Goal: Task Accomplishment & Management: Use online tool/utility

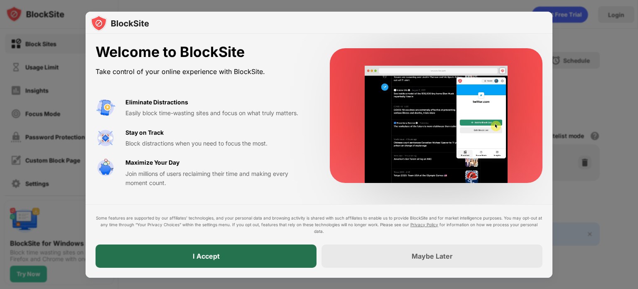
click at [226, 259] on div "I Accept" at bounding box center [206, 255] width 221 height 23
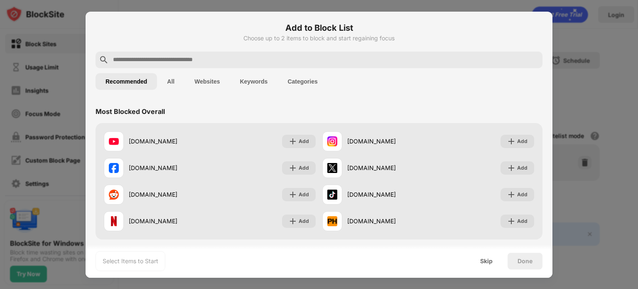
click at [186, 56] on input "text" at bounding box center [325, 60] width 427 height 10
click at [166, 62] on input "text" at bounding box center [325, 60] width 427 height 10
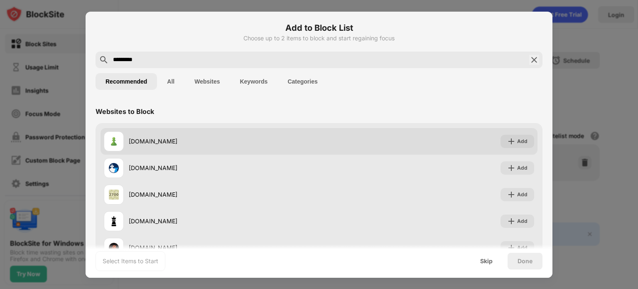
type input "*********"
click at [190, 140] on div "[DOMAIN_NAME]" at bounding box center [224, 141] width 190 height 9
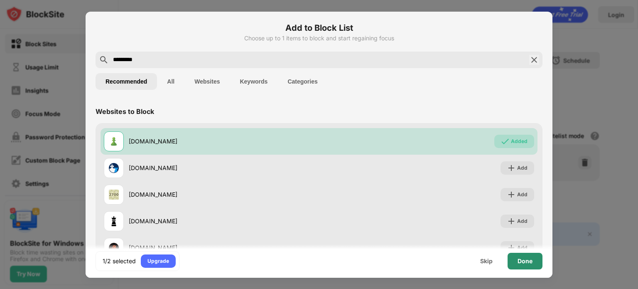
click at [528, 254] on div "Done" at bounding box center [525, 261] width 35 height 17
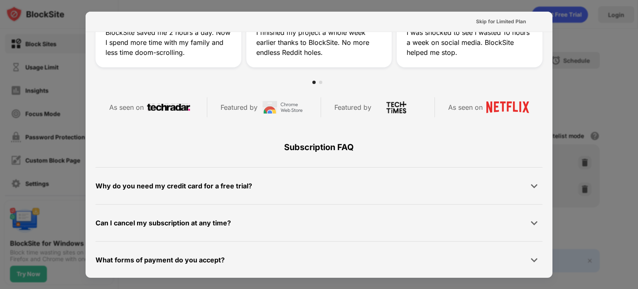
scroll to position [405, 0]
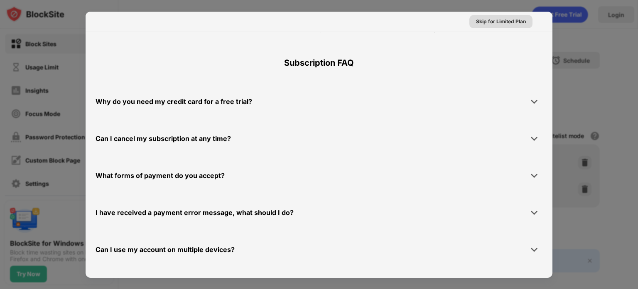
click at [490, 23] on div "Skip for Limited Plan" at bounding box center [501, 21] width 50 height 8
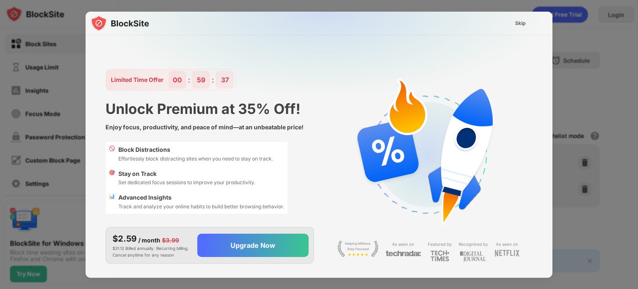
scroll to position [0, 0]
click at [517, 26] on div "Skip" at bounding box center [520, 23] width 11 height 8
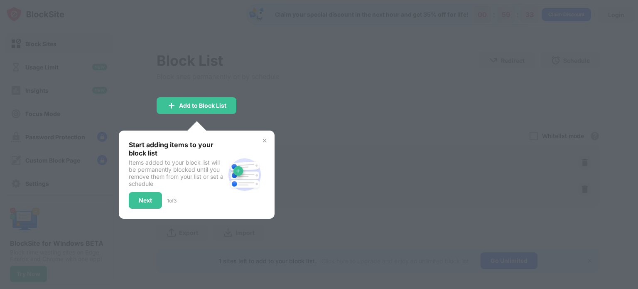
click at [281, 102] on div at bounding box center [319, 144] width 638 height 289
click at [148, 200] on div "Next" at bounding box center [145, 200] width 13 height 7
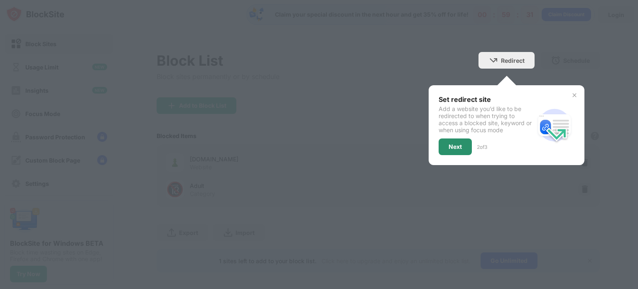
click at [447, 150] on div "Next" at bounding box center [455, 146] width 33 height 17
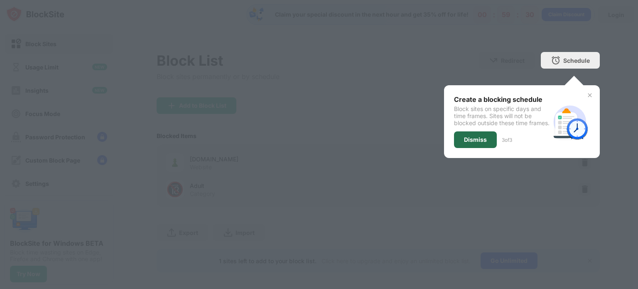
click at [469, 143] on div "Dismiss" at bounding box center [475, 139] width 23 height 7
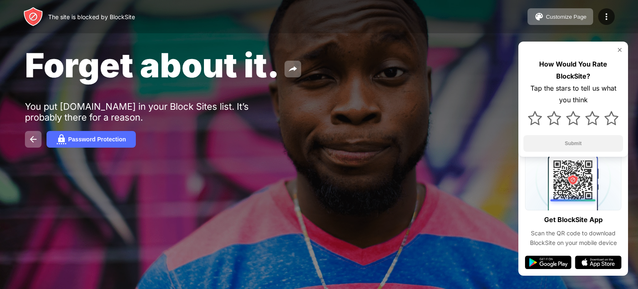
click at [249, 187] on div "Forget about it. You put [DOMAIN_NAME] in your Block Sites list. It’s probably …" at bounding box center [319, 96] width 638 height 192
